Goal: Information Seeking & Learning: Find specific fact

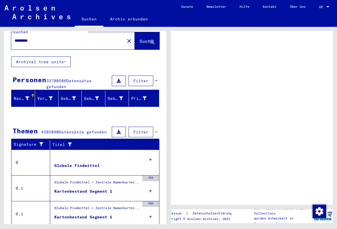
scroll to position [2, 0]
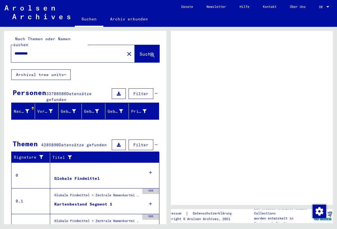
click at [135, 91] on span "Filter" at bounding box center [140, 93] width 15 height 5
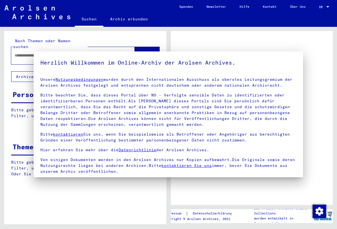
type input "*********"
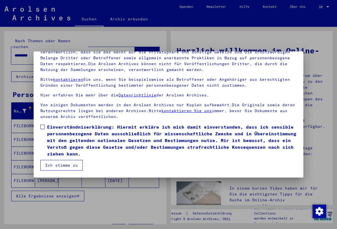
scroll to position [51, 0]
click at [45, 128] on label "Einverständniserklärung: Hiermit erkläre ich mich damit einverstanden, dass ich…" at bounding box center [168, 141] width 256 height 34
click at [58, 167] on button "Ich stimme zu" at bounding box center [61, 165] width 42 height 11
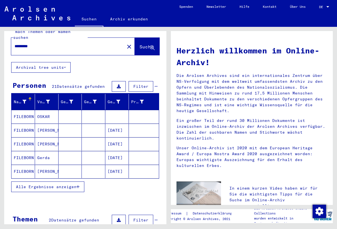
scroll to position [10, 0]
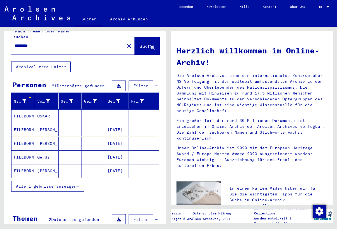
click at [79, 184] on icon "button" at bounding box center [77, 186] width 3 height 4
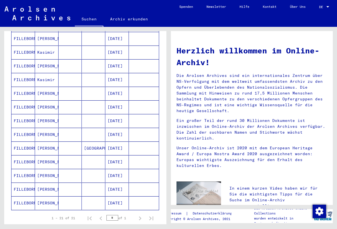
scroll to position [197, 0]
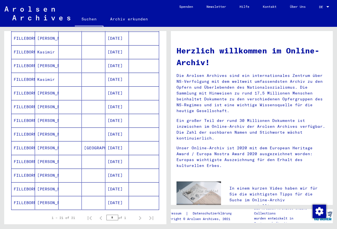
click at [48, 156] on mat-cell "[PERSON_NAME]" at bounding box center [47, 161] width 24 height 13
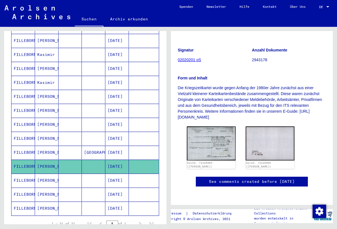
scroll to position [210, 0]
click at [29, 160] on mat-cell "FILLEBORN" at bounding box center [23, 167] width 24 height 14
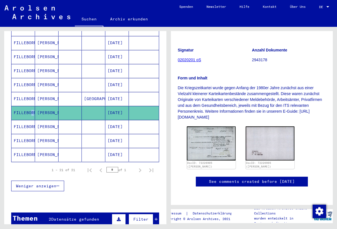
scroll to position [80, 0]
click at [212, 126] on img at bounding box center [210, 143] width 51 height 36
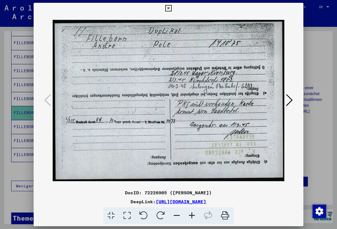
click at [289, 102] on icon at bounding box center [289, 100] width 7 height 13
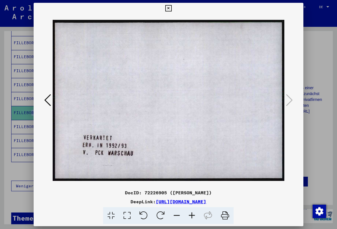
scroll to position [0, 0]
click at [48, 101] on icon at bounding box center [47, 100] width 7 height 13
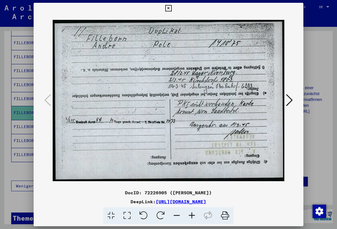
click at [172, 10] on icon at bounding box center [168, 8] width 6 height 7
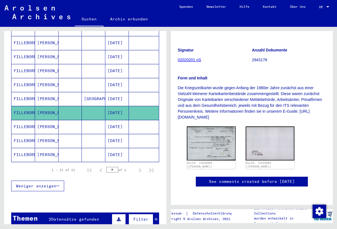
click at [40, 134] on mat-cell "[PERSON_NAME]" at bounding box center [47, 141] width 24 height 14
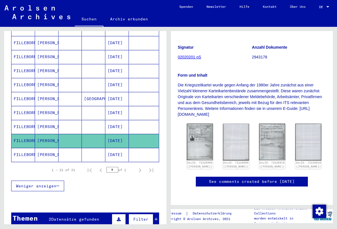
scroll to position [94, 0]
click at [203, 123] on img at bounding box center [199, 142] width 27 height 38
